Goal: Obtain resource: Obtain resource

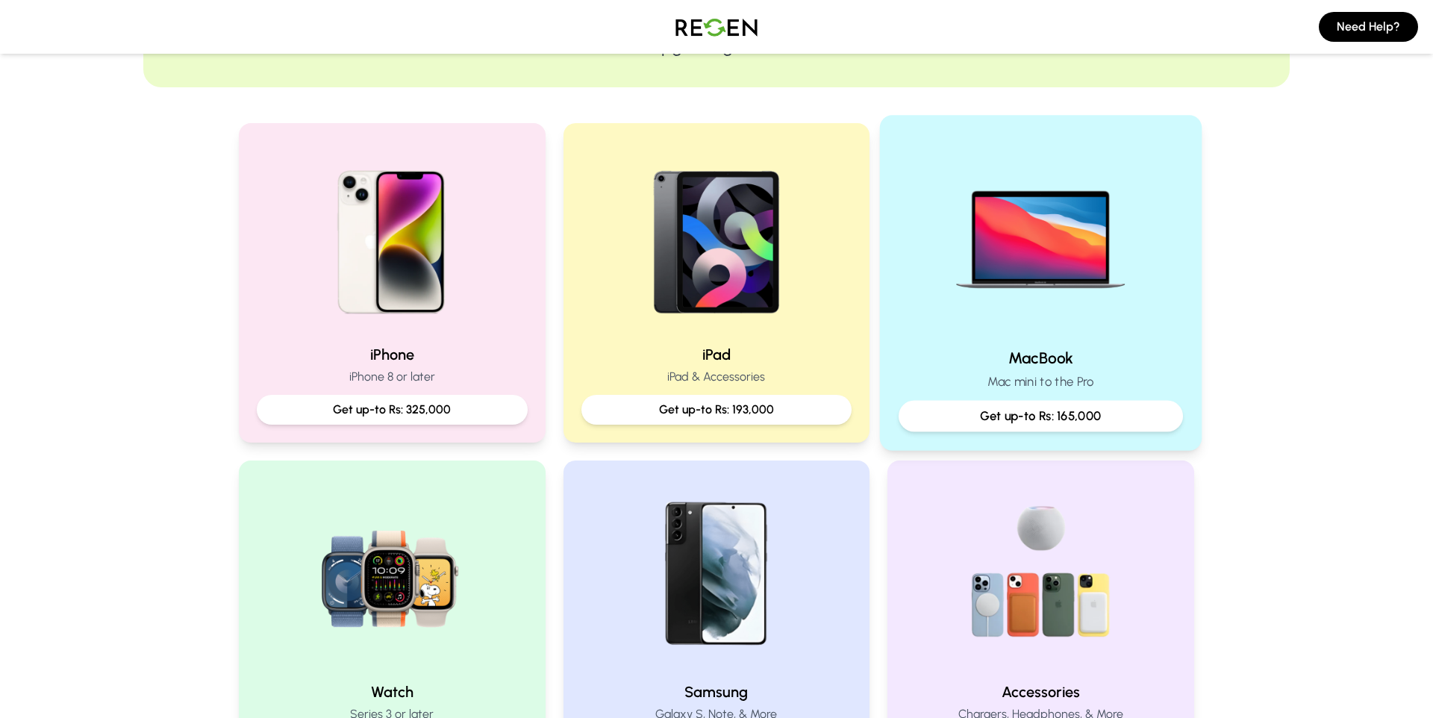
scroll to position [306, 0]
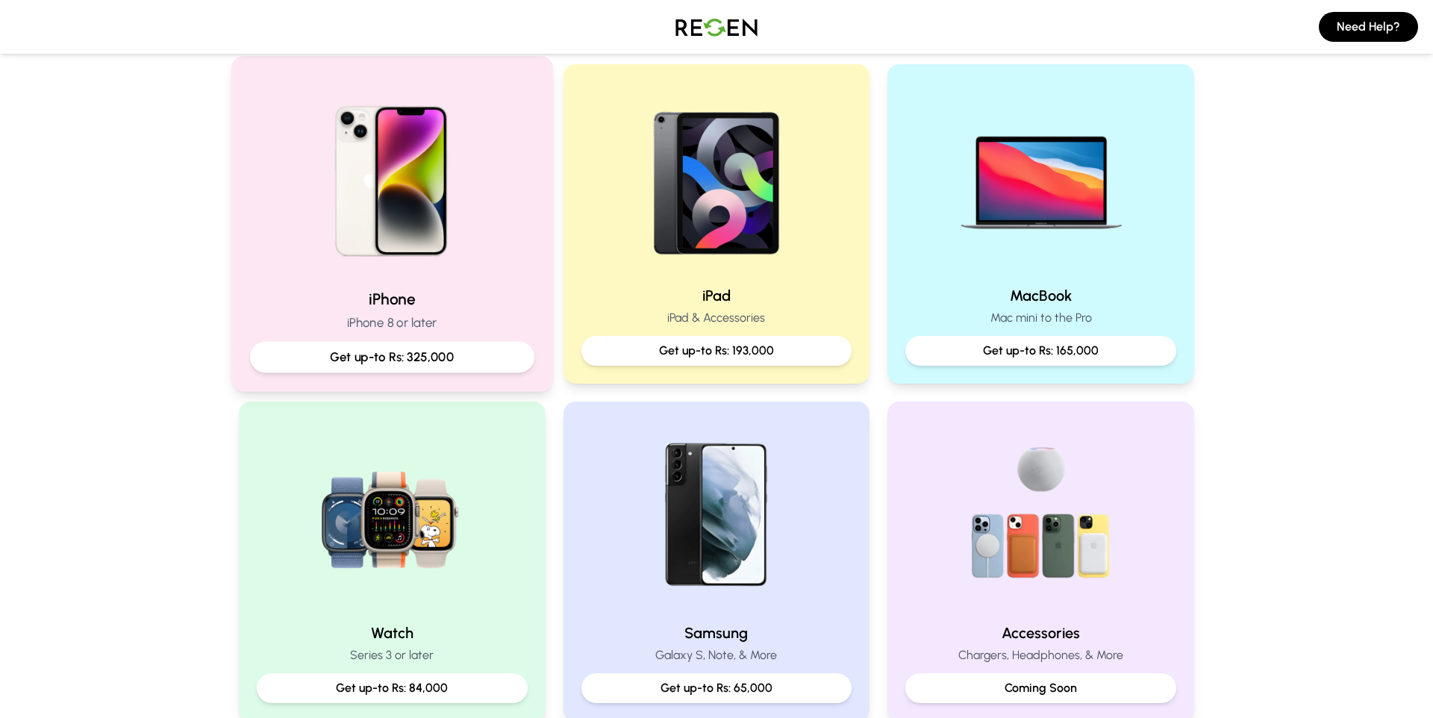
click at [431, 228] on img at bounding box center [392, 175] width 201 height 201
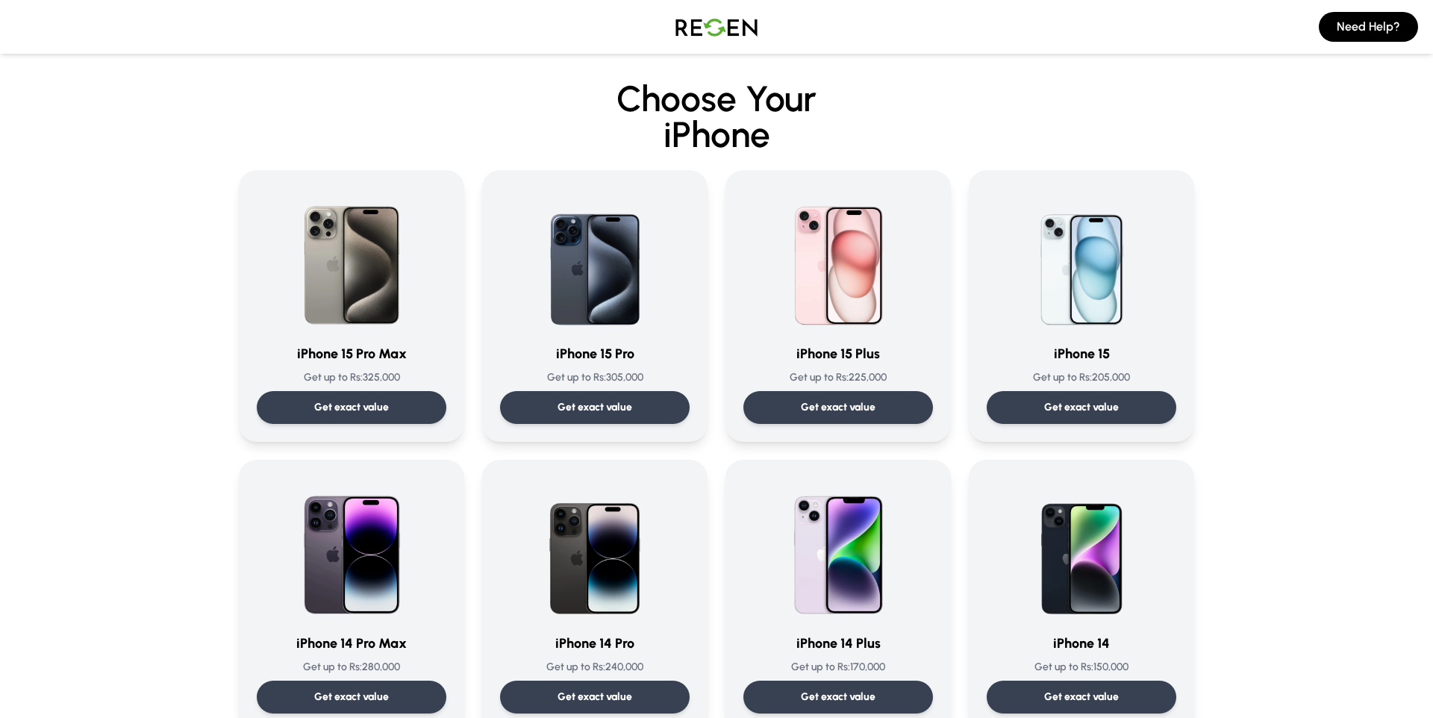
click at [715, 30] on img at bounding box center [716, 27] width 104 height 42
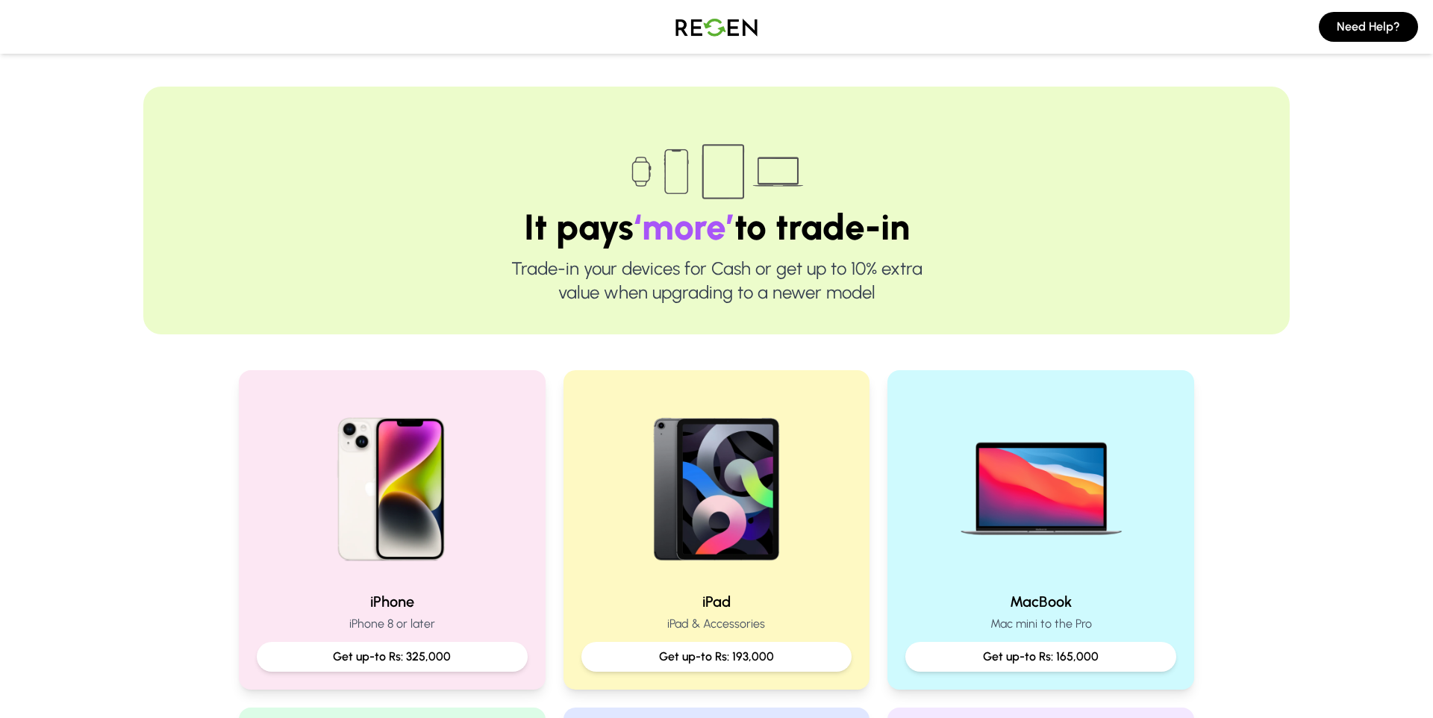
click at [676, 18] on img at bounding box center [716, 27] width 104 height 42
click at [698, 29] on img at bounding box center [716, 27] width 104 height 42
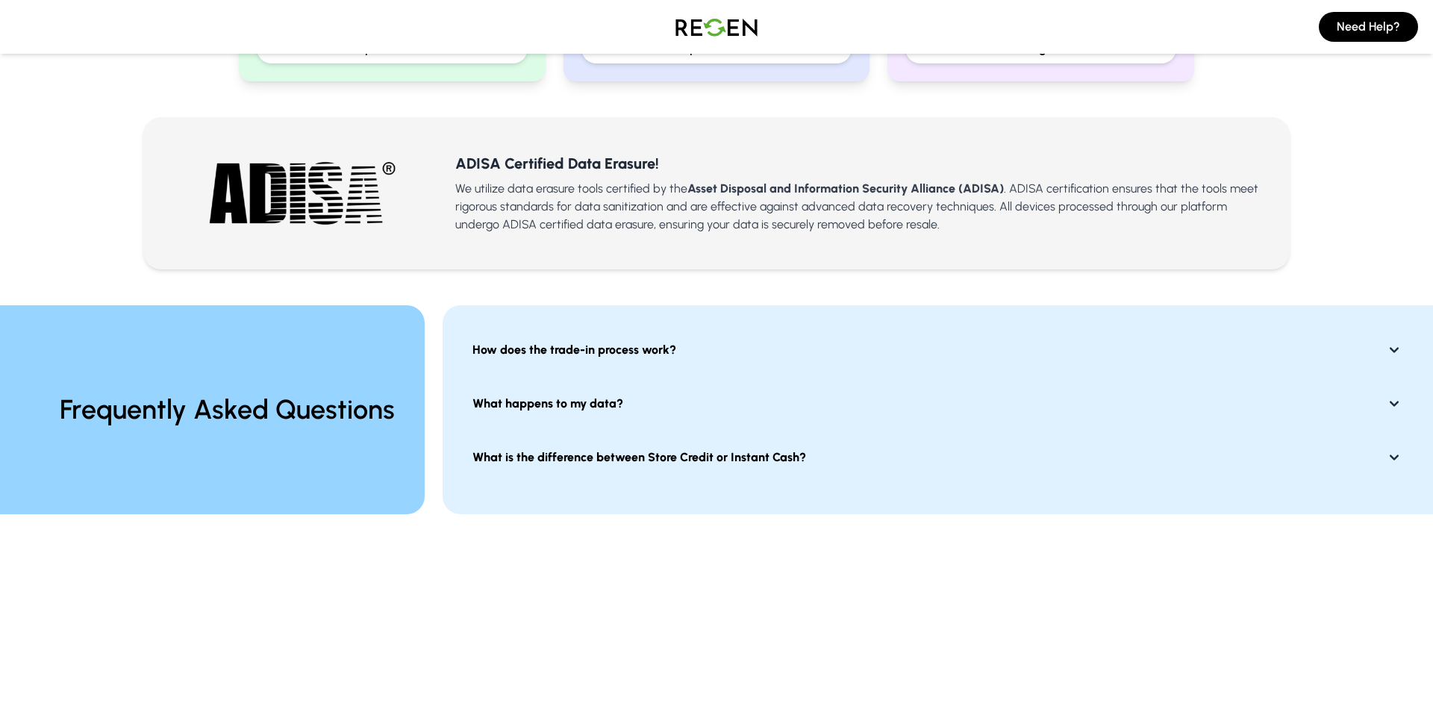
scroll to position [947, 0]
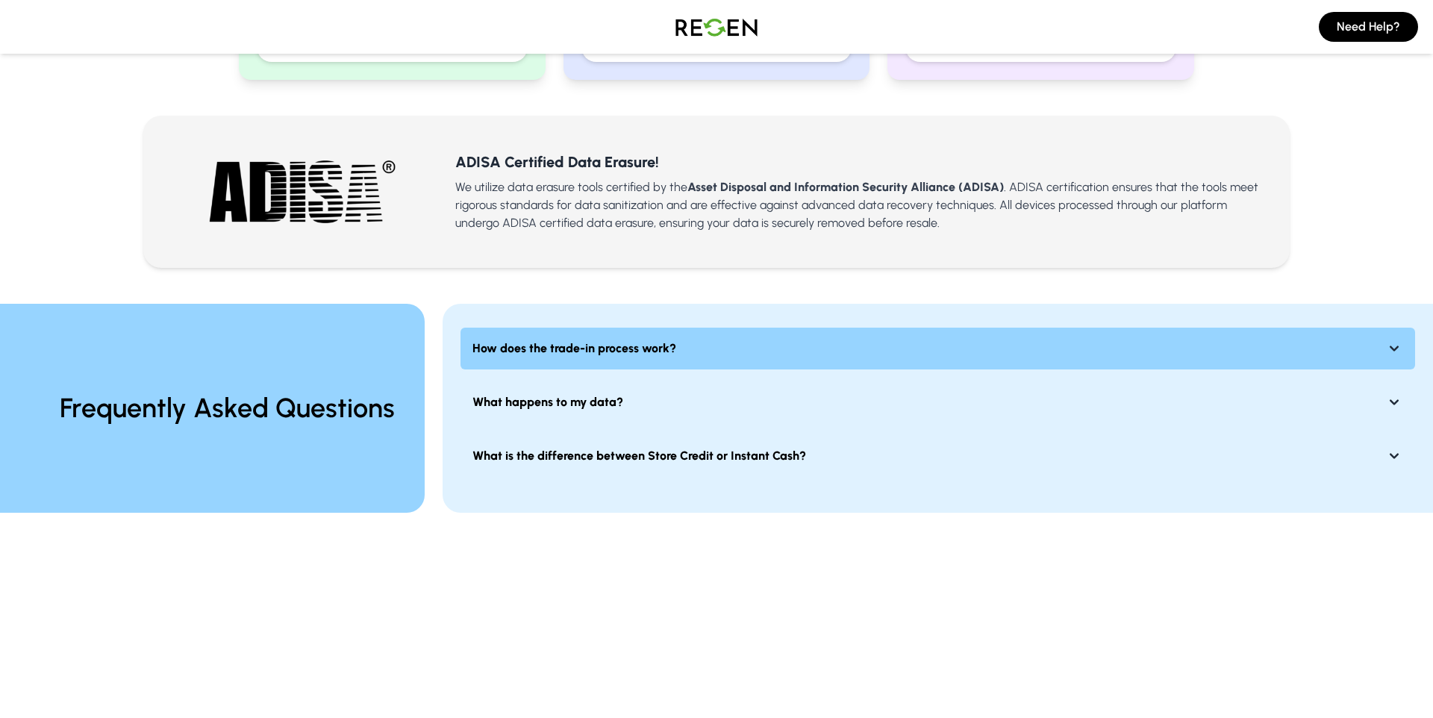
click at [537, 344] on strong "How does the trade-in process work?" at bounding box center [574, 349] width 204 height 18
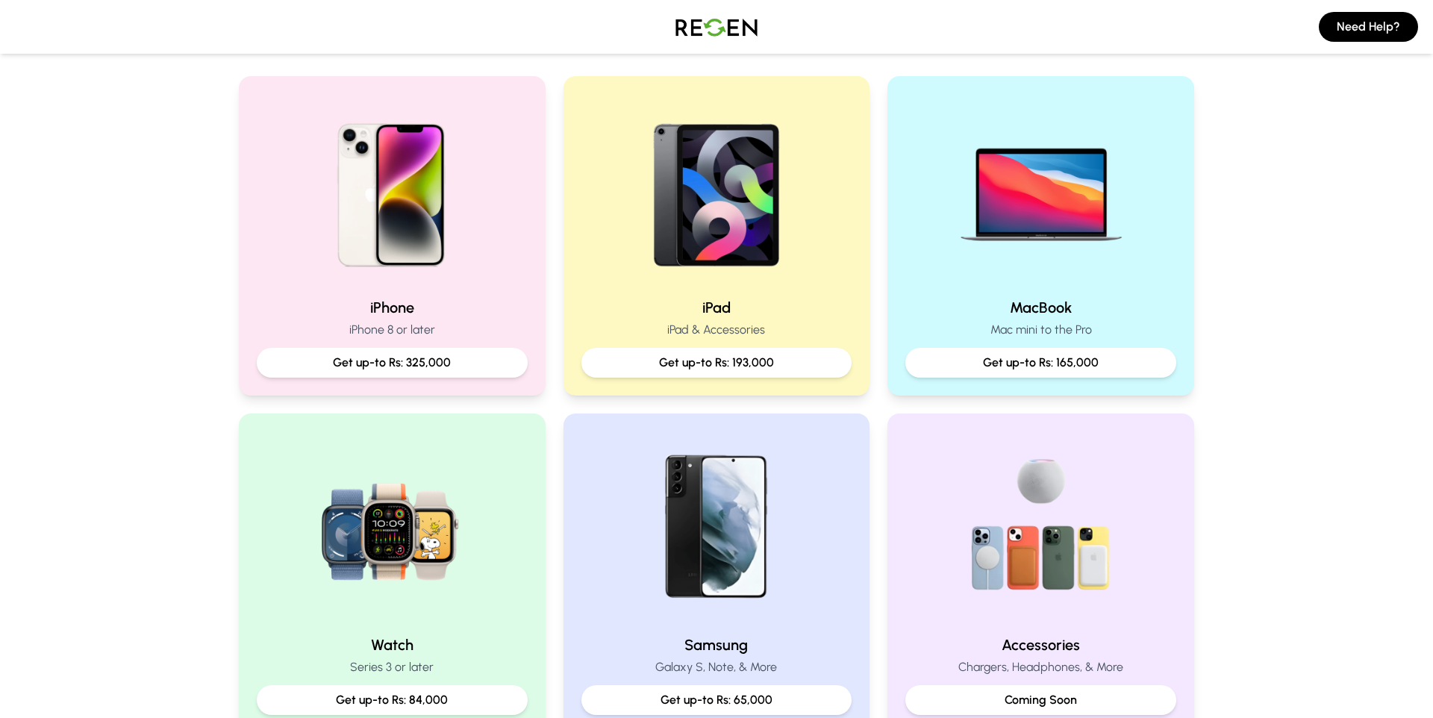
scroll to position [276, 0]
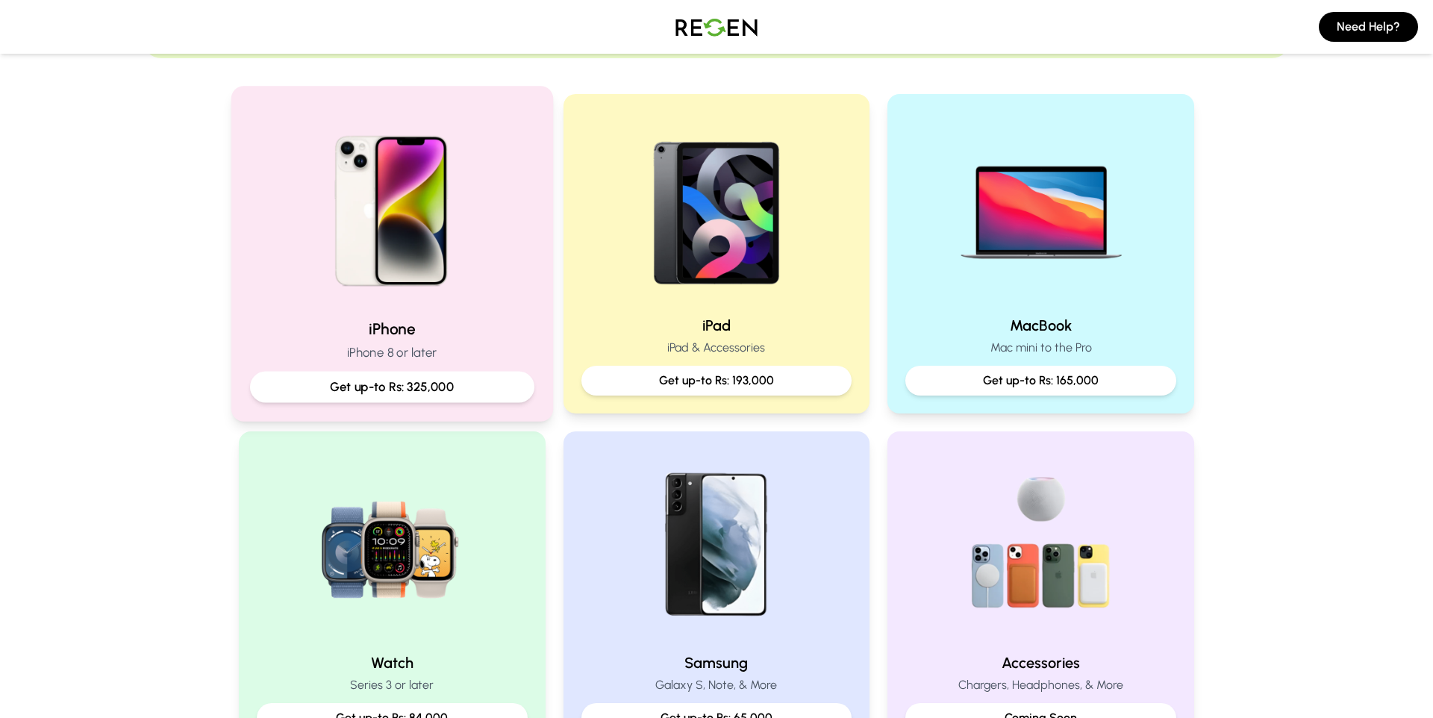
click at [435, 389] on p "Get up-to Rs: 325,000" at bounding box center [392, 387] width 259 height 19
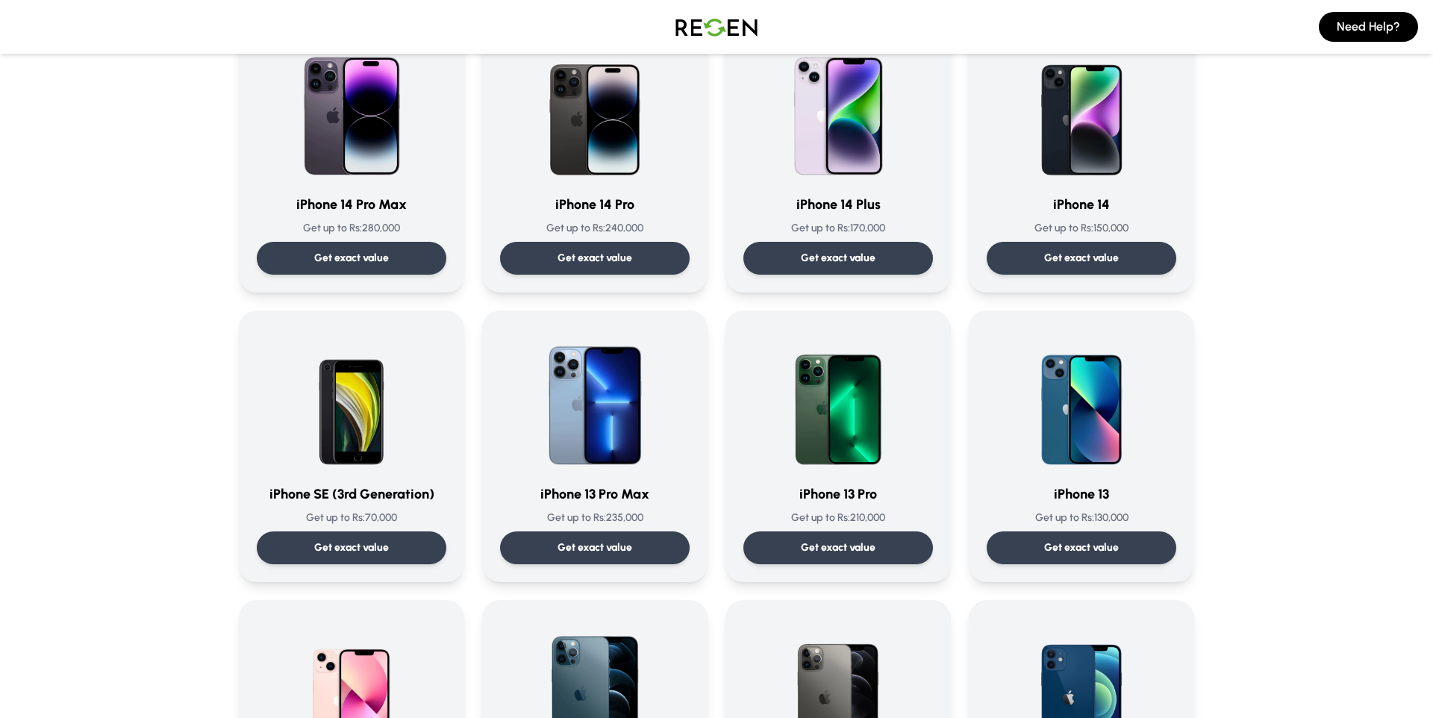
scroll to position [503, 0]
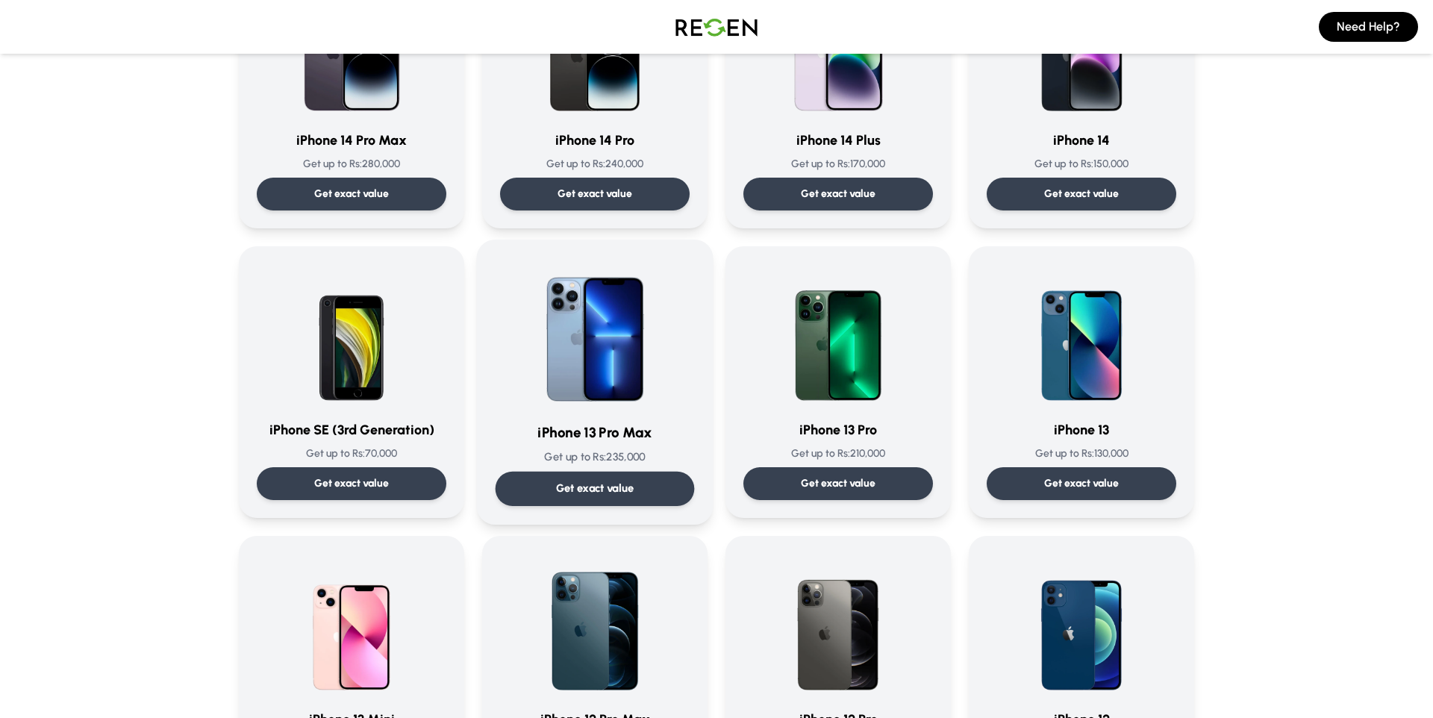
click at [603, 428] on h3 "iPhone 13 Pro Max" at bounding box center [595, 433] width 199 height 22
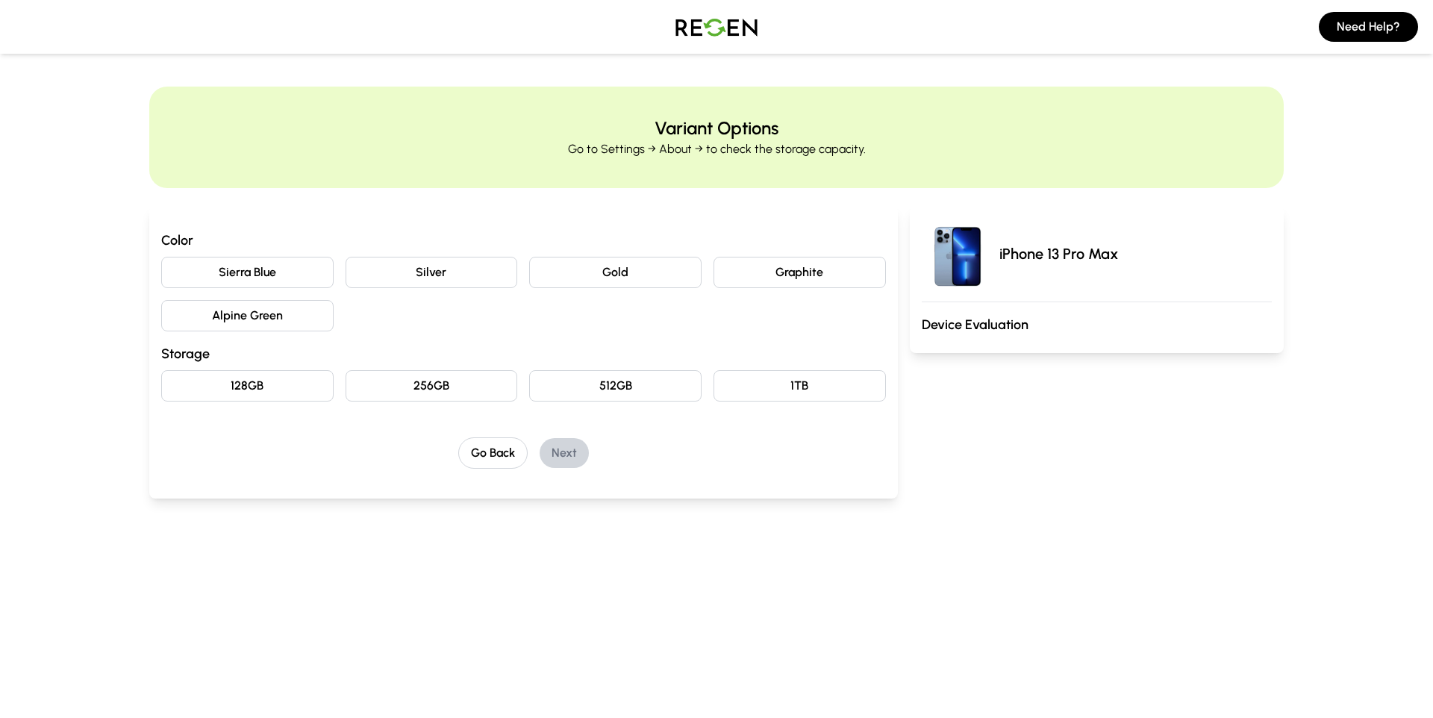
click at [278, 267] on button "Sierra Blue" at bounding box center [247, 272] width 172 height 31
click at [406, 387] on button "256GB" at bounding box center [432, 385] width 172 height 31
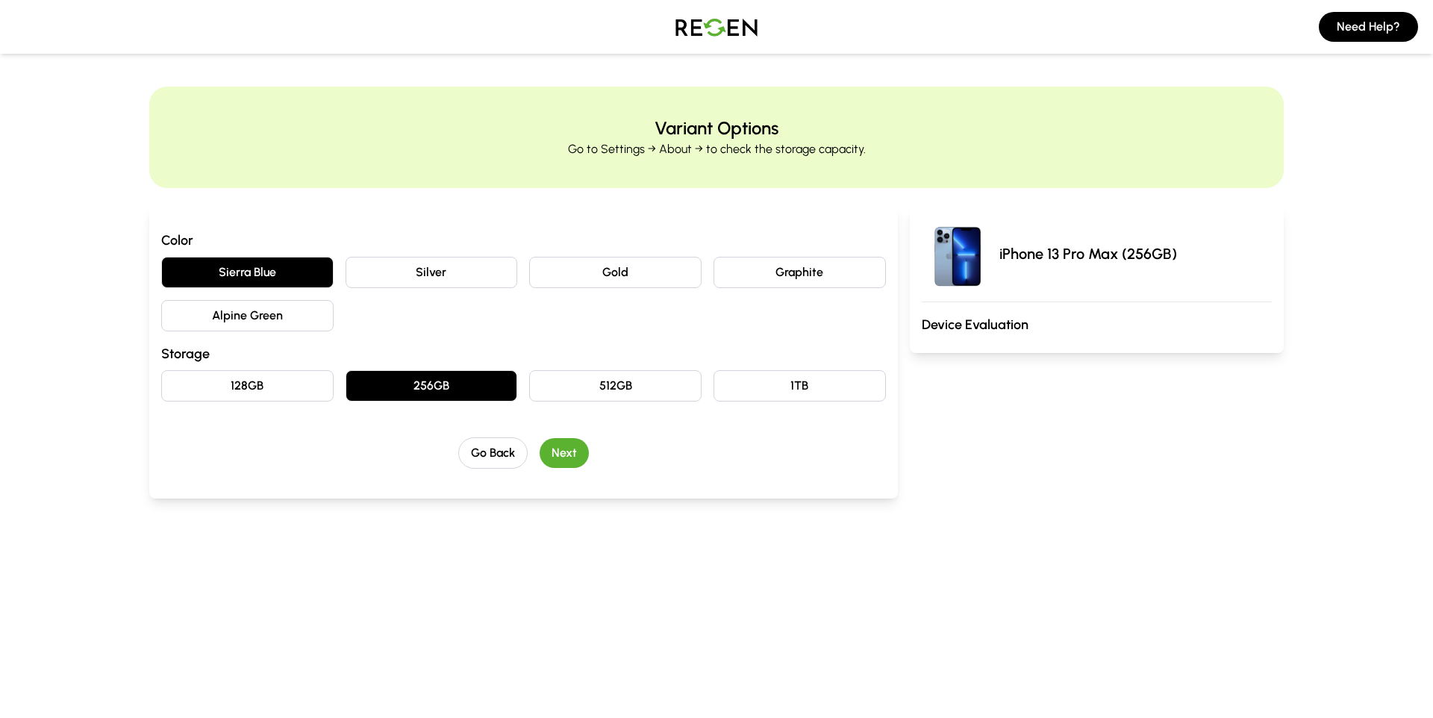
click at [569, 457] on button "Next" at bounding box center [564, 453] width 49 height 30
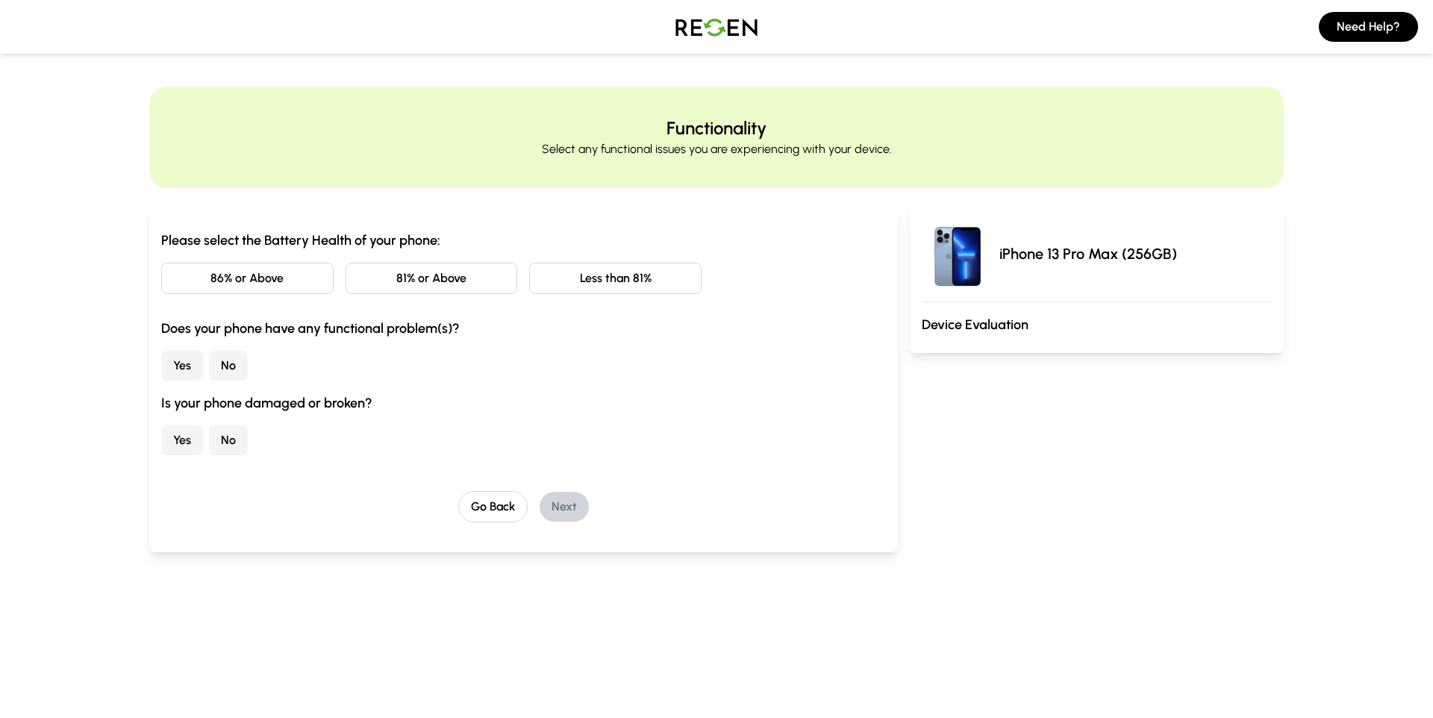
click at [479, 283] on button "81% or Above" at bounding box center [432, 278] width 172 height 31
click at [219, 362] on button "No" at bounding box center [228, 366] width 39 height 30
click at [234, 437] on button "No" at bounding box center [228, 440] width 39 height 30
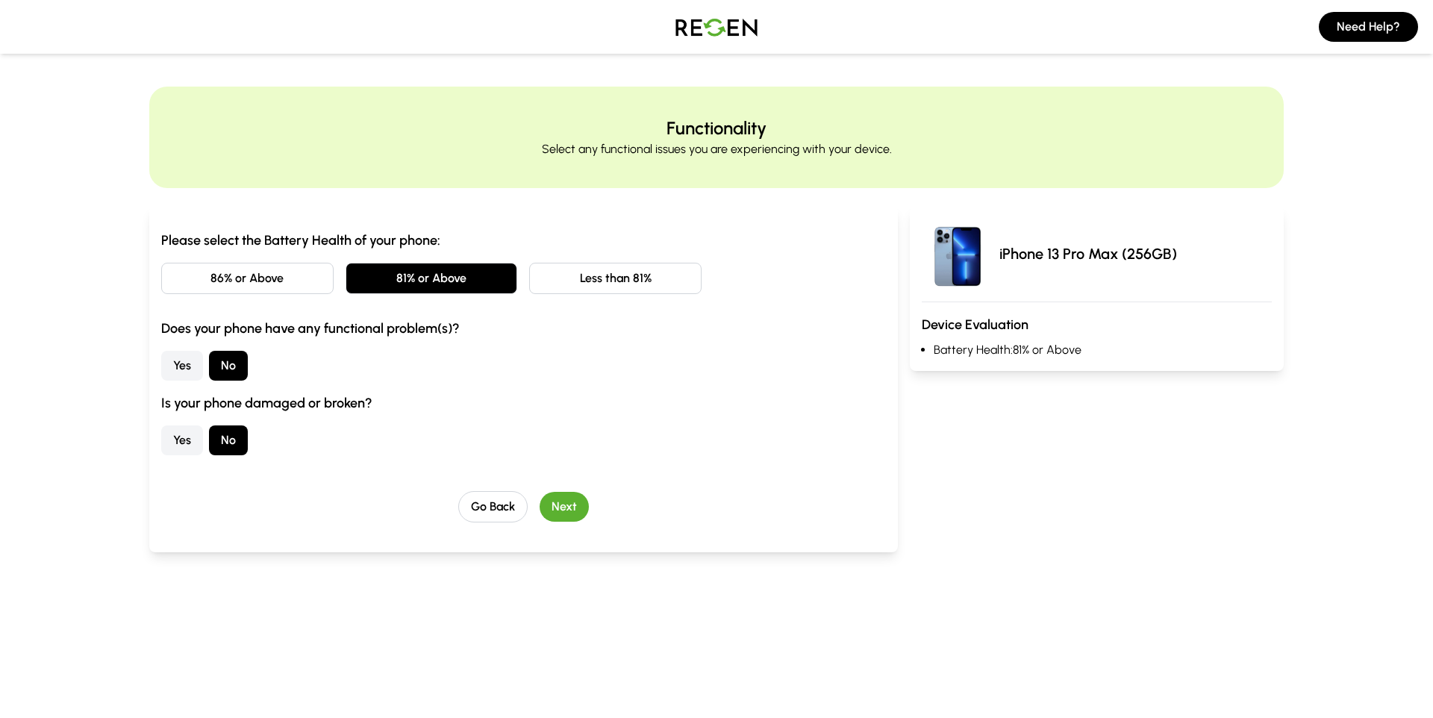
click at [570, 507] on button "Next" at bounding box center [564, 507] width 49 height 30
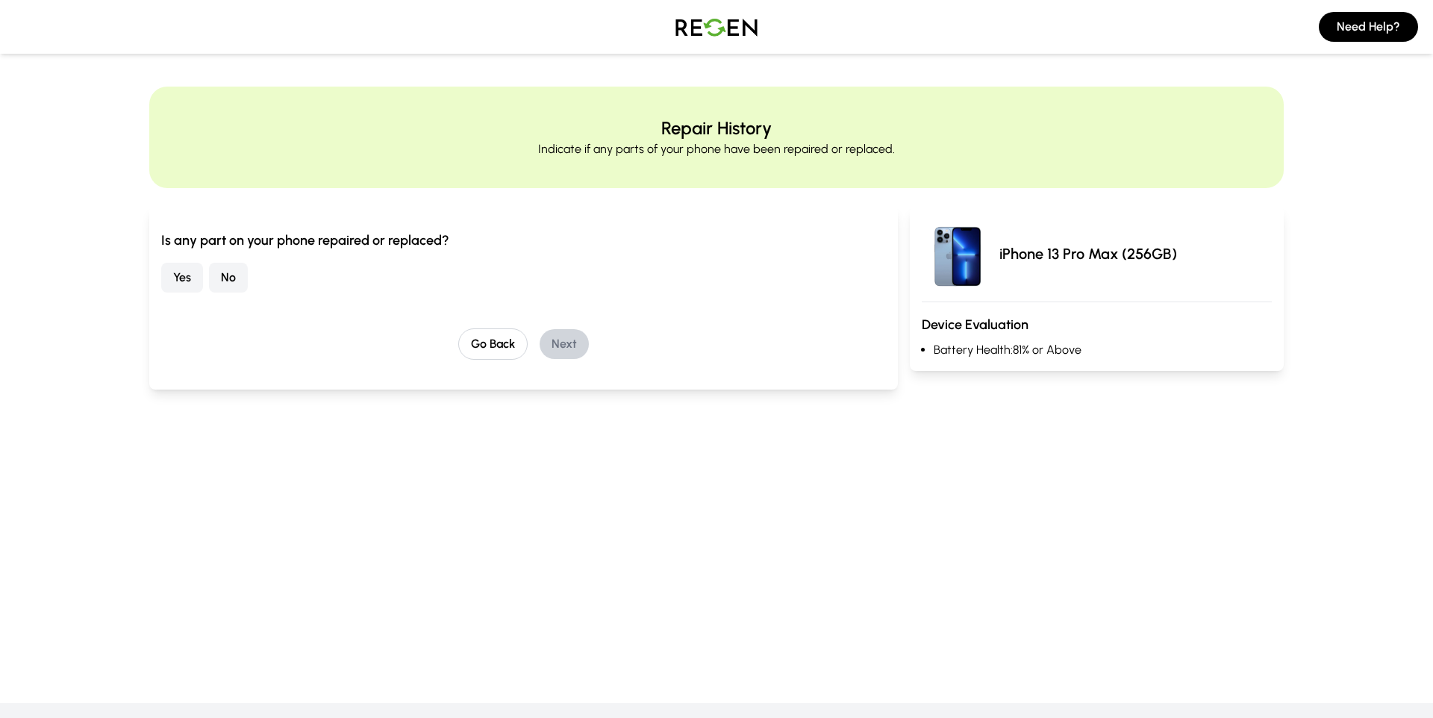
click at [305, 343] on div "Go Back Next" at bounding box center [523, 343] width 725 height 31
click at [221, 271] on button "No" at bounding box center [228, 278] width 39 height 30
click at [563, 347] on button "Next" at bounding box center [564, 344] width 49 height 30
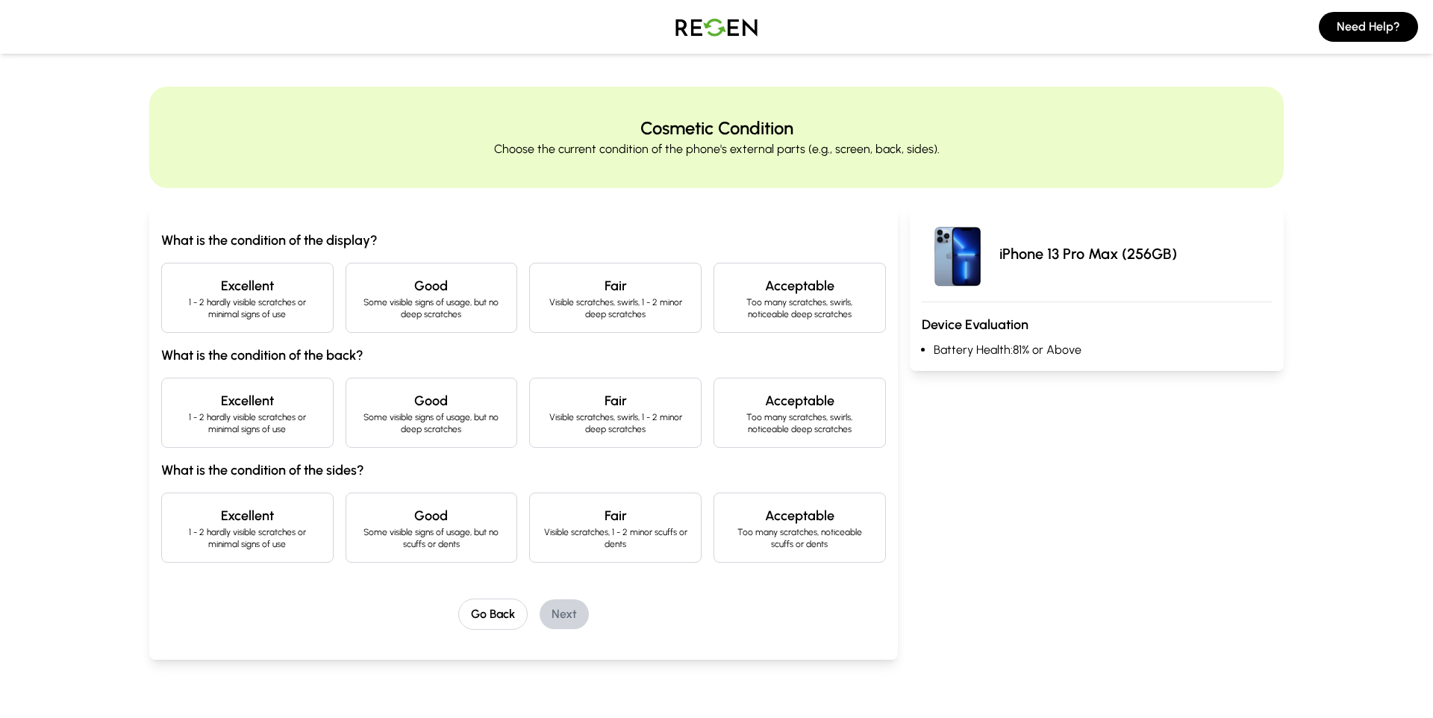
click at [277, 293] on h4 "Excellent" at bounding box center [247, 285] width 147 height 21
click at [278, 433] on p "1 - 2 hardly visible scratches or minimal signs of use" at bounding box center [247, 423] width 147 height 24
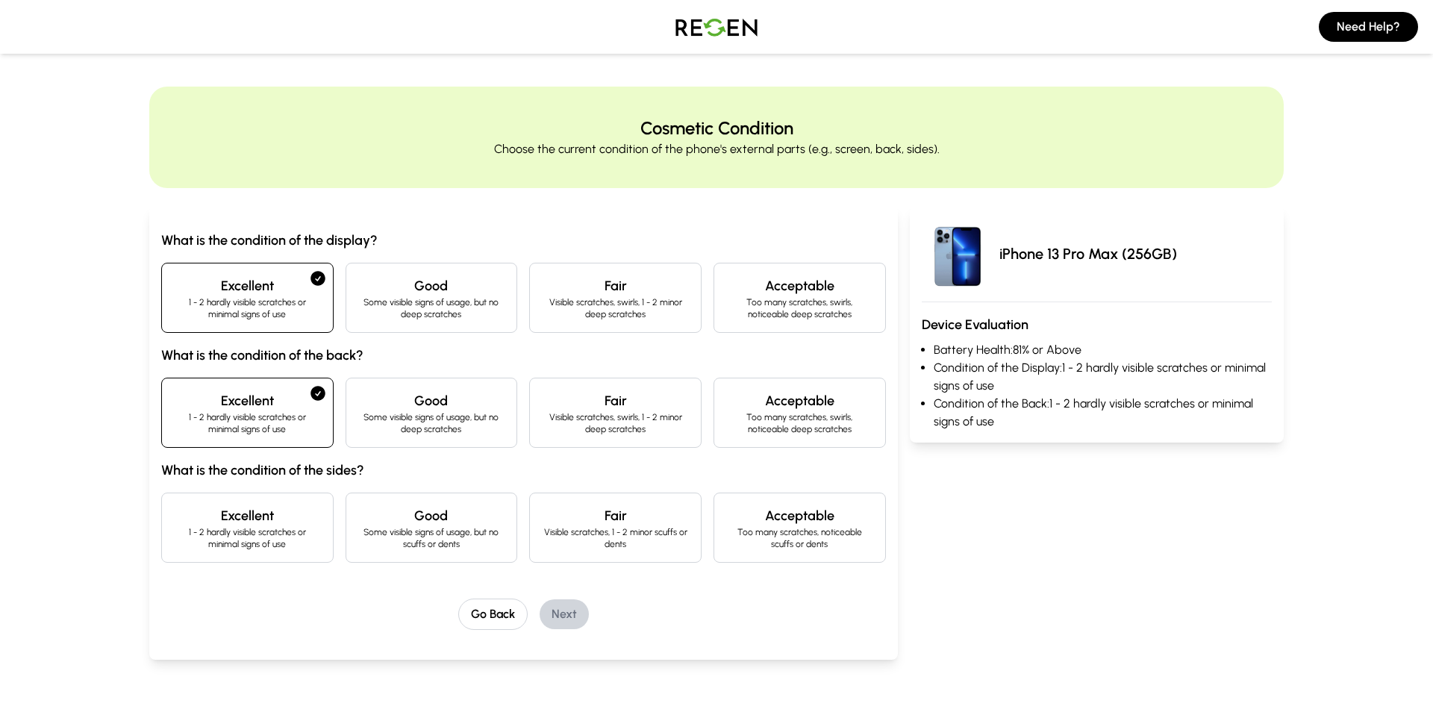
click at [262, 522] on h4 "Excellent" at bounding box center [247, 515] width 147 height 21
click at [565, 616] on button "Next" at bounding box center [564, 614] width 49 height 30
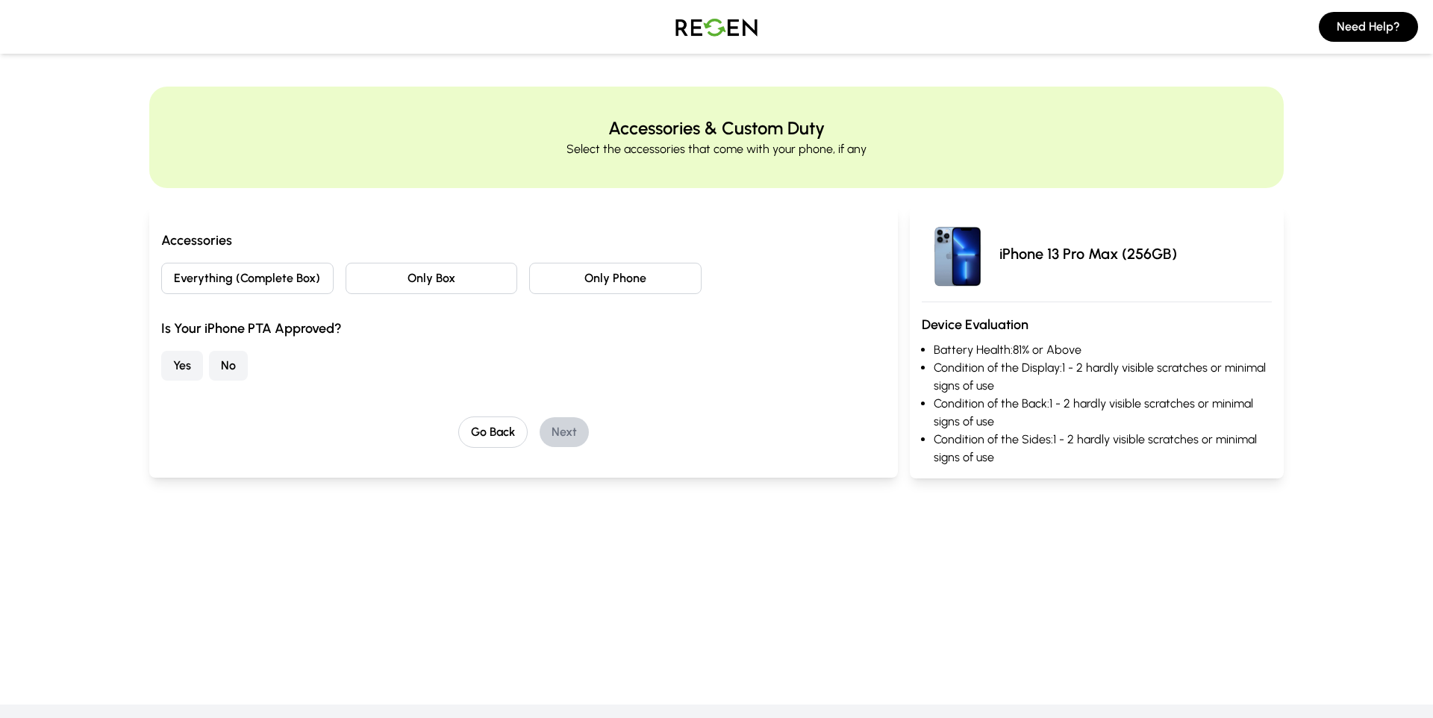
click at [191, 369] on button "Yes" at bounding box center [182, 366] width 42 height 30
click at [610, 277] on button "Only Phone" at bounding box center [615, 278] width 172 height 31
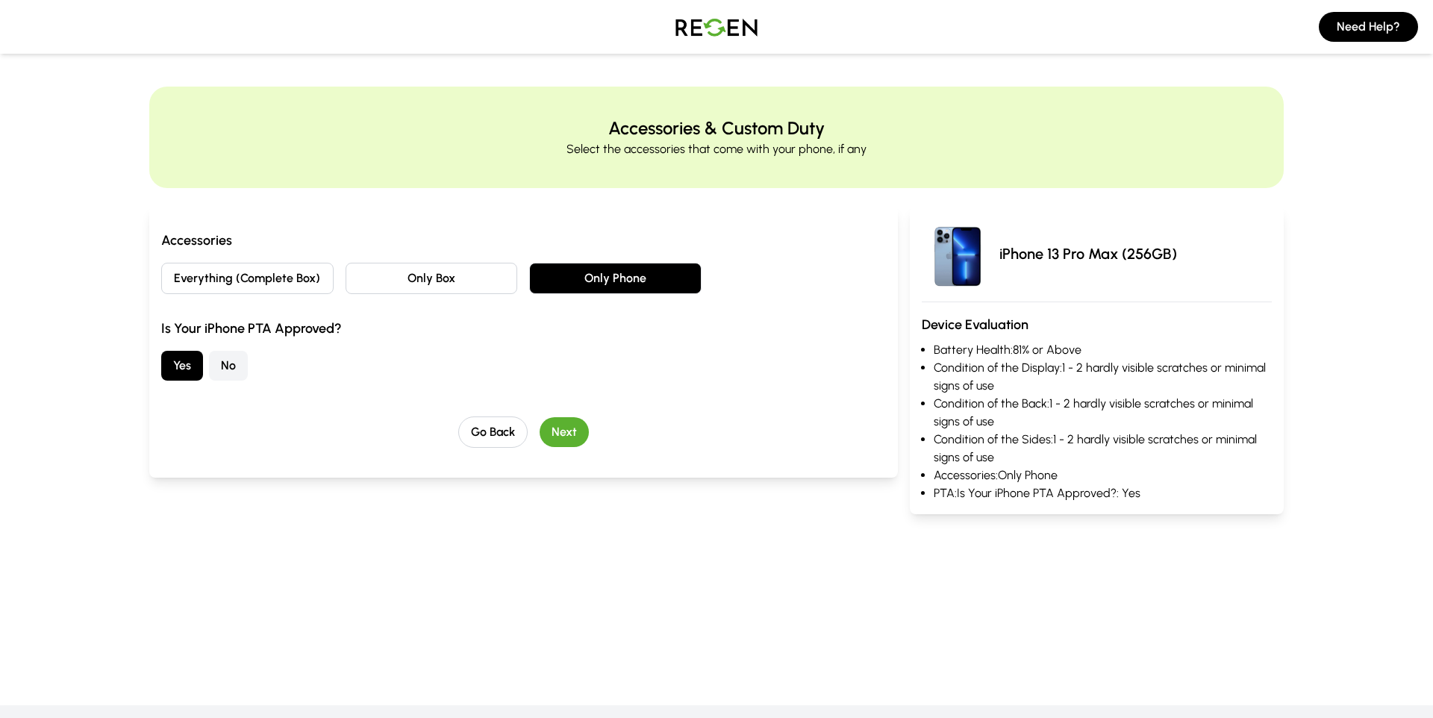
click at [558, 436] on button "Next" at bounding box center [564, 432] width 49 height 30
